Goal: Register for event/course

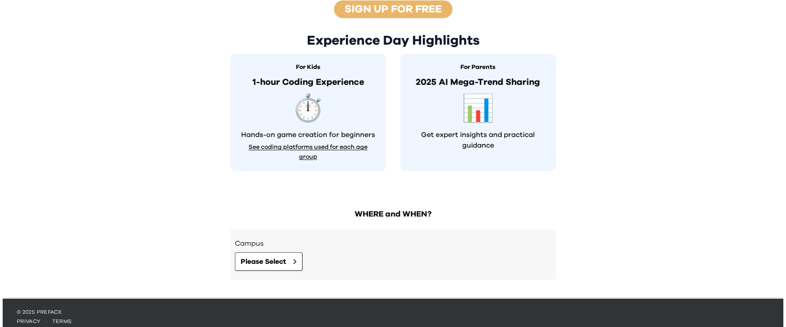
scroll to position [290, 0]
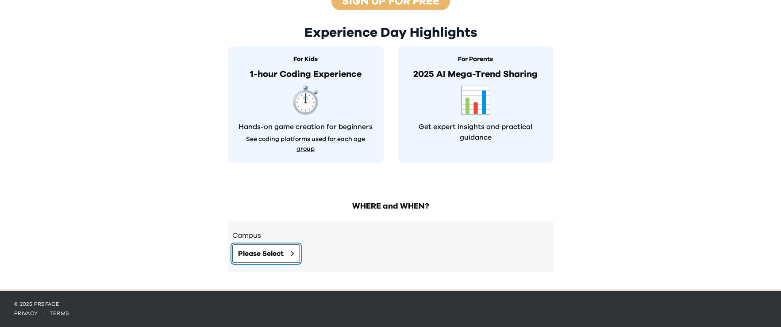
click at [254, 254] on span "Please Select" at bounding box center [261, 254] width 46 height 11
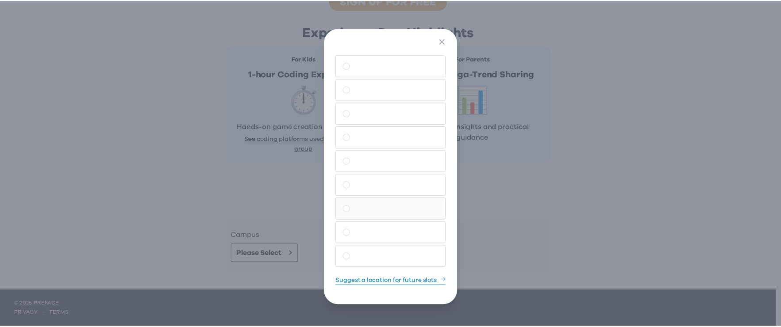
scroll to position [3, 0]
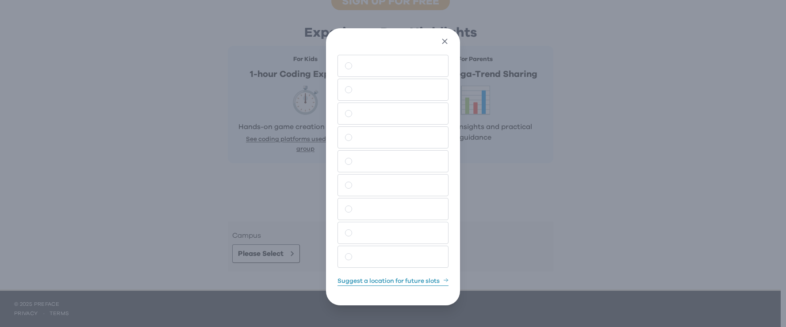
click at [447, 44] on icon "button" at bounding box center [444, 41] width 9 height 9
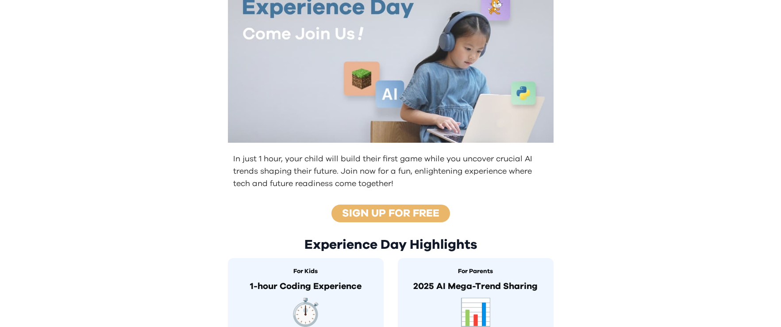
scroll to position [0, 0]
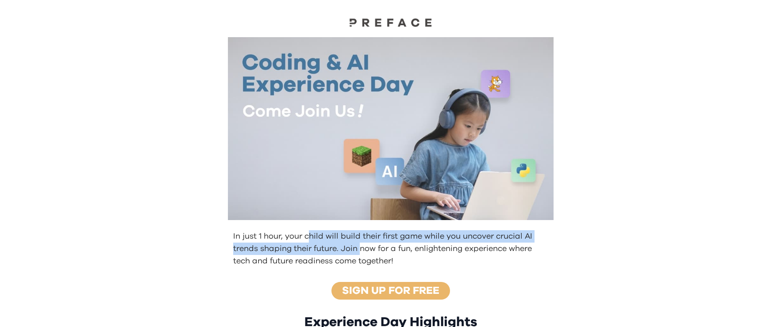
drag, startPoint x: 308, startPoint y: 236, endPoint x: 365, endPoint y: 255, distance: 59.9
click at [365, 255] on p "In just 1 hour, your child will build their first game while you uncover crucia…" at bounding box center [391, 249] width 317 height 37
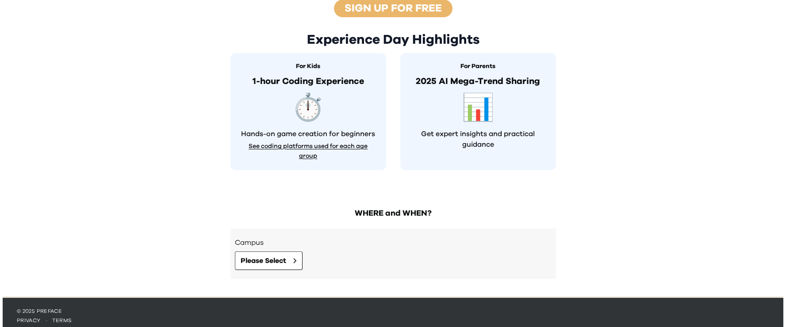
scroll to position [290, 0]
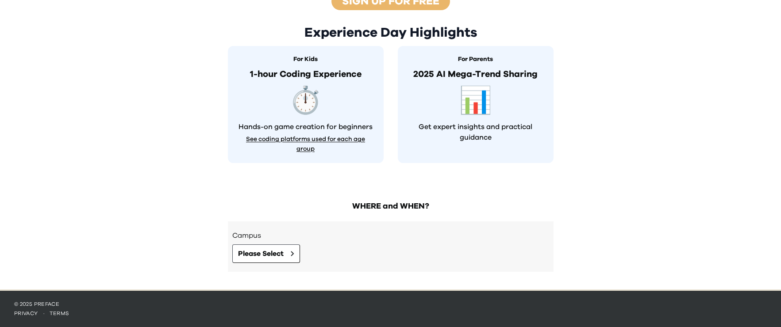
click at [378, 217] on div "WHERE and WHEN? Campus Please Select" at bounding box center [391, 241] width 340 height 98
click at [292, 250] on button "Please Select" at bounding box center [266, 254] width 68 height 19
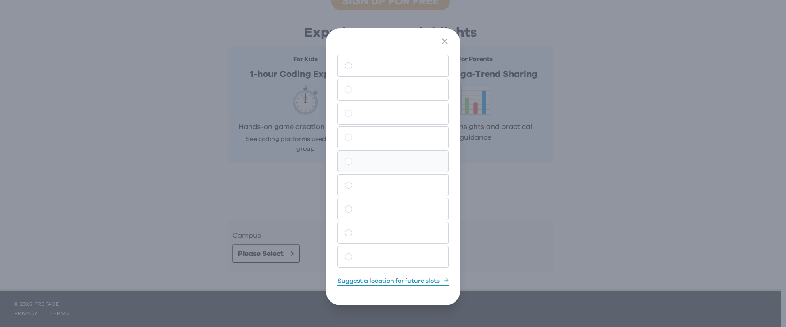
click at [379, 172] on button at bounding box center [393, 161] width 111 height 22
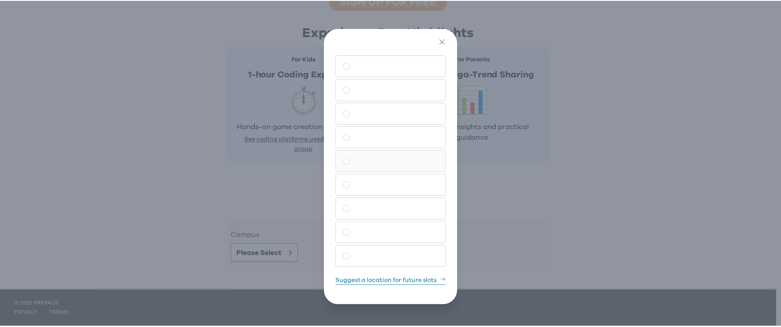
scroll to position [274, 0]
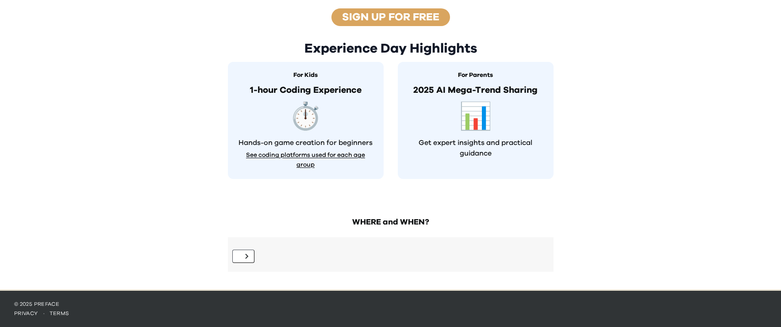
click at [368, 18] on link "Sign up for free" at bounding box center [390, 17] width 97 height 11
